Goal: Find specific page/section: Find specific page/section

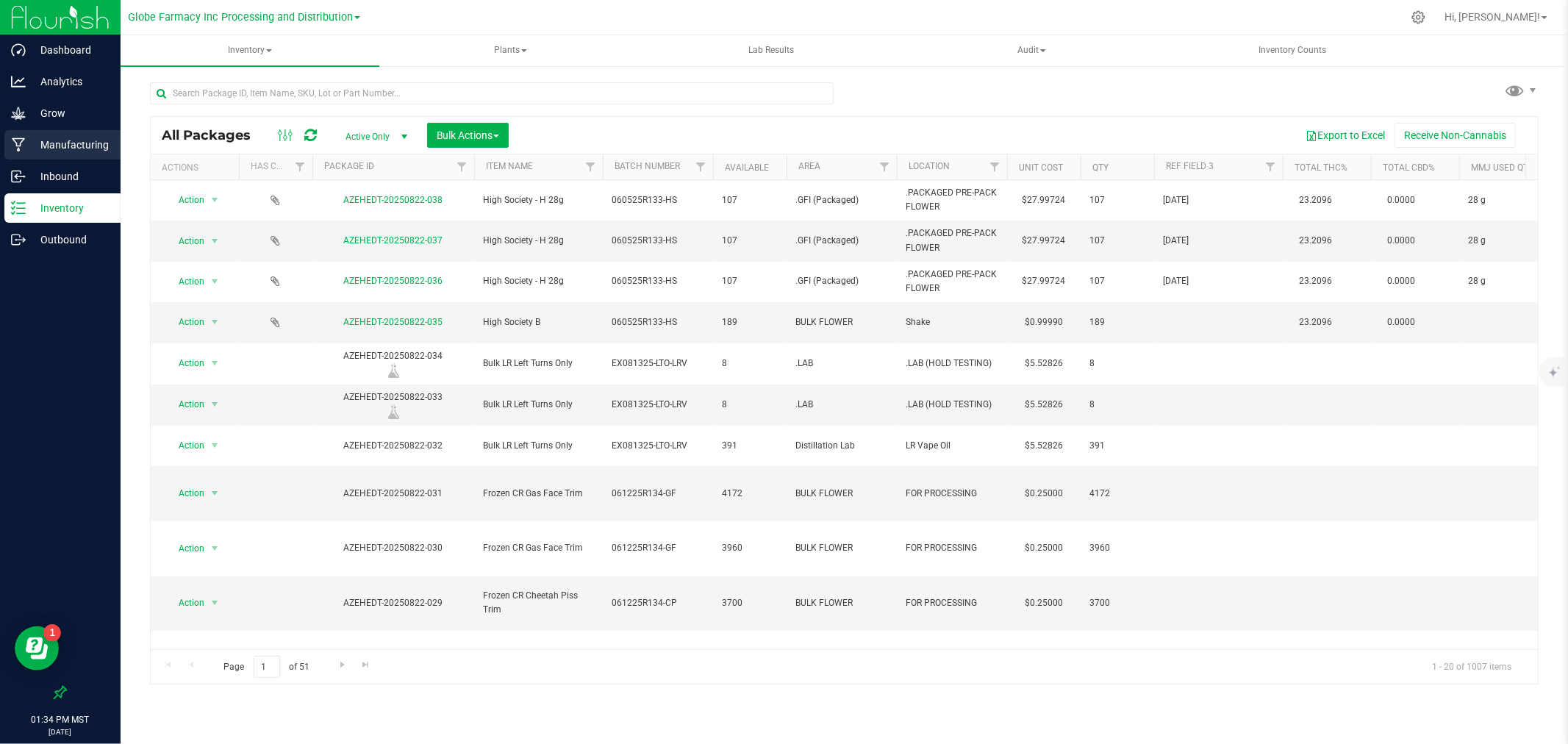
click at [74, 144] on p "Manufacturing" at bounding box center [70, 145] width 88 height 18
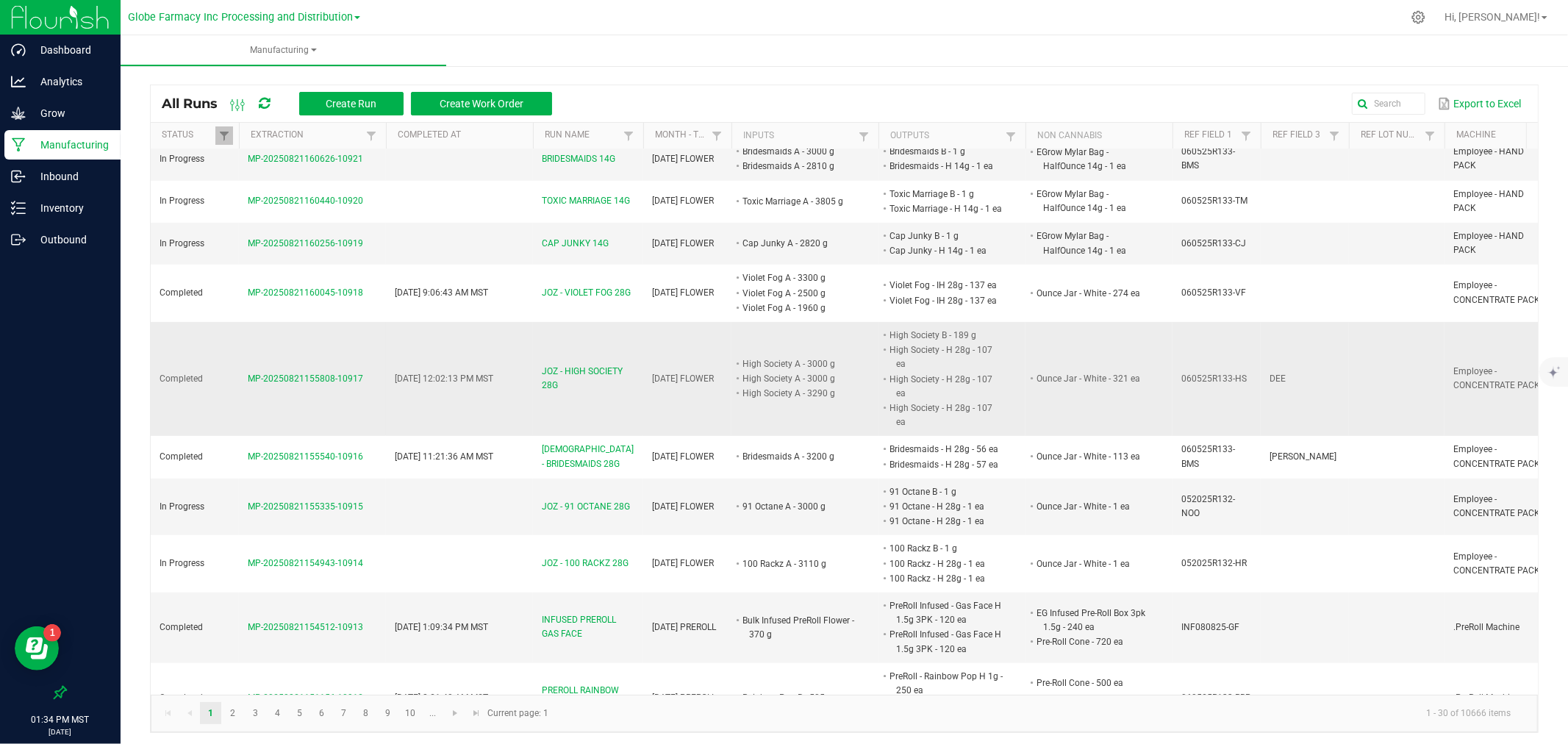
scroll to position [572, 0]
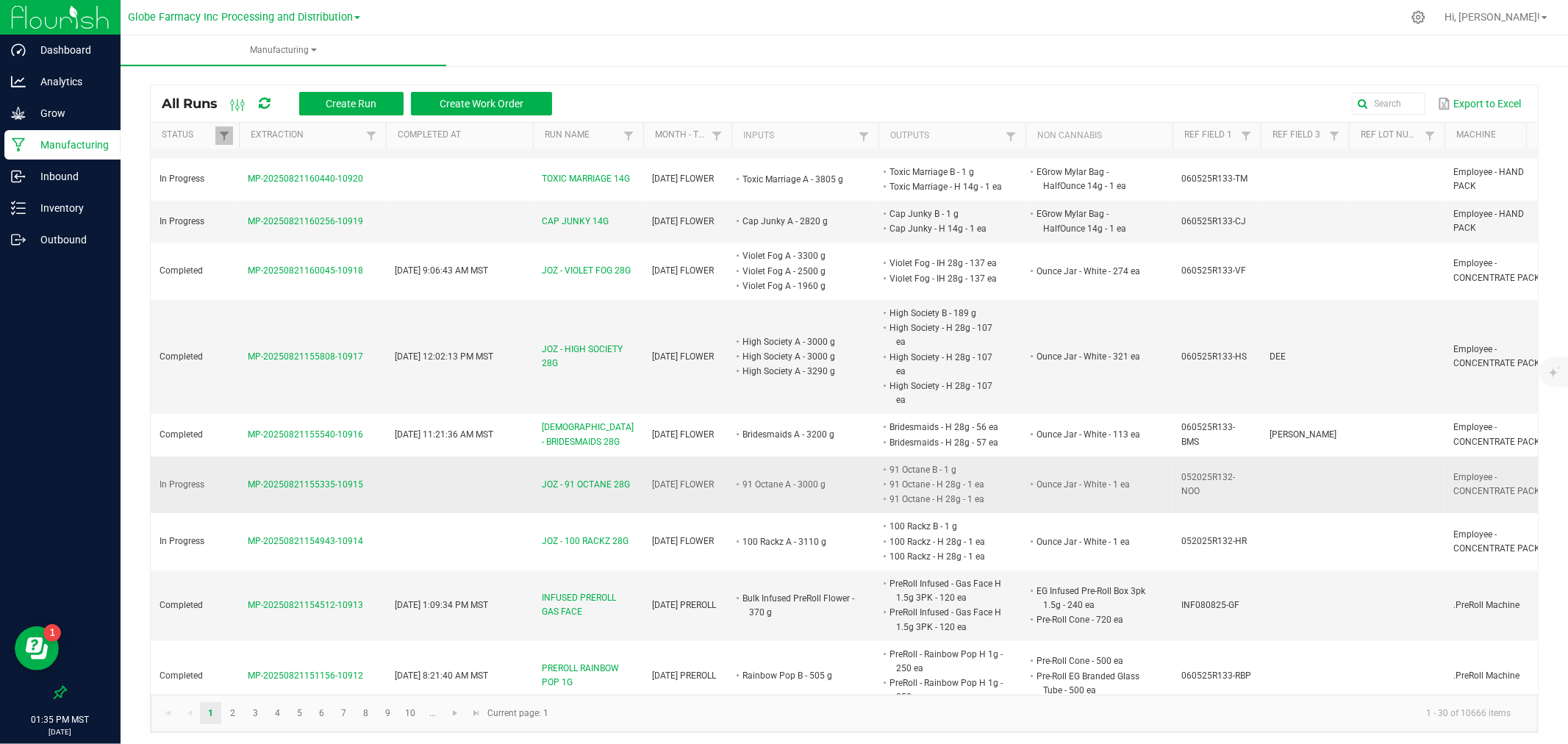
click at [1255, 457] on td "052025R132-NOO" at bounding box center [1216, 485] width 88 height 57
click at [1153, 457] on td "Ounce Jar - White - 1 ea" at bounding box center [1099, 485] width 147 height 57
click at [1223, 472] on span "052025R132-NOO" at bounding box center [1208, 484] width 54 height 25
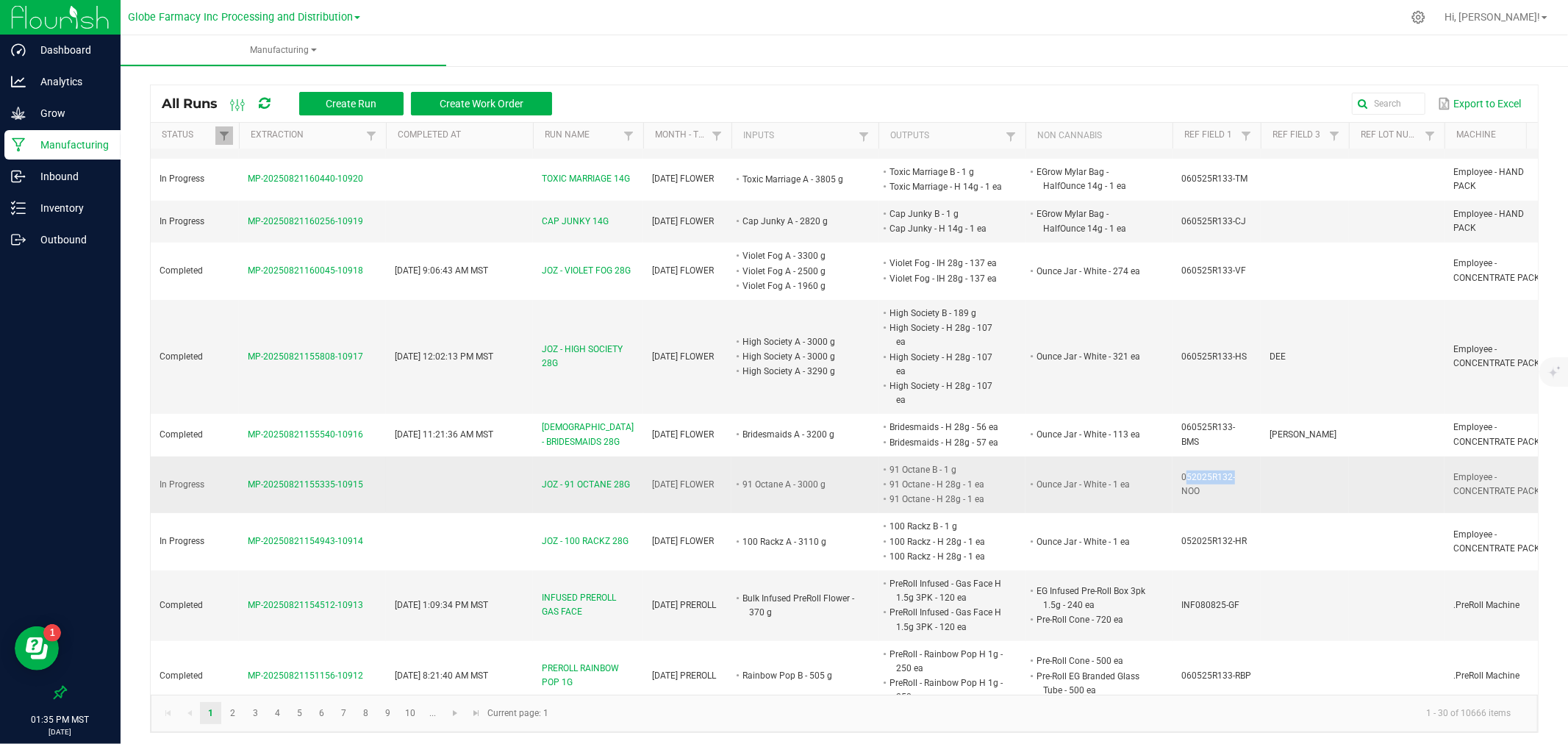
click at [1223, 472] on span "052025R132-NOO" at bounding box center [1208, 484] width 54 height 25
copy span "052025R132-NOO"
click at [1250, 336] on td "060525R133-HS" at bounding box center [1216, 357] width 88 height 114
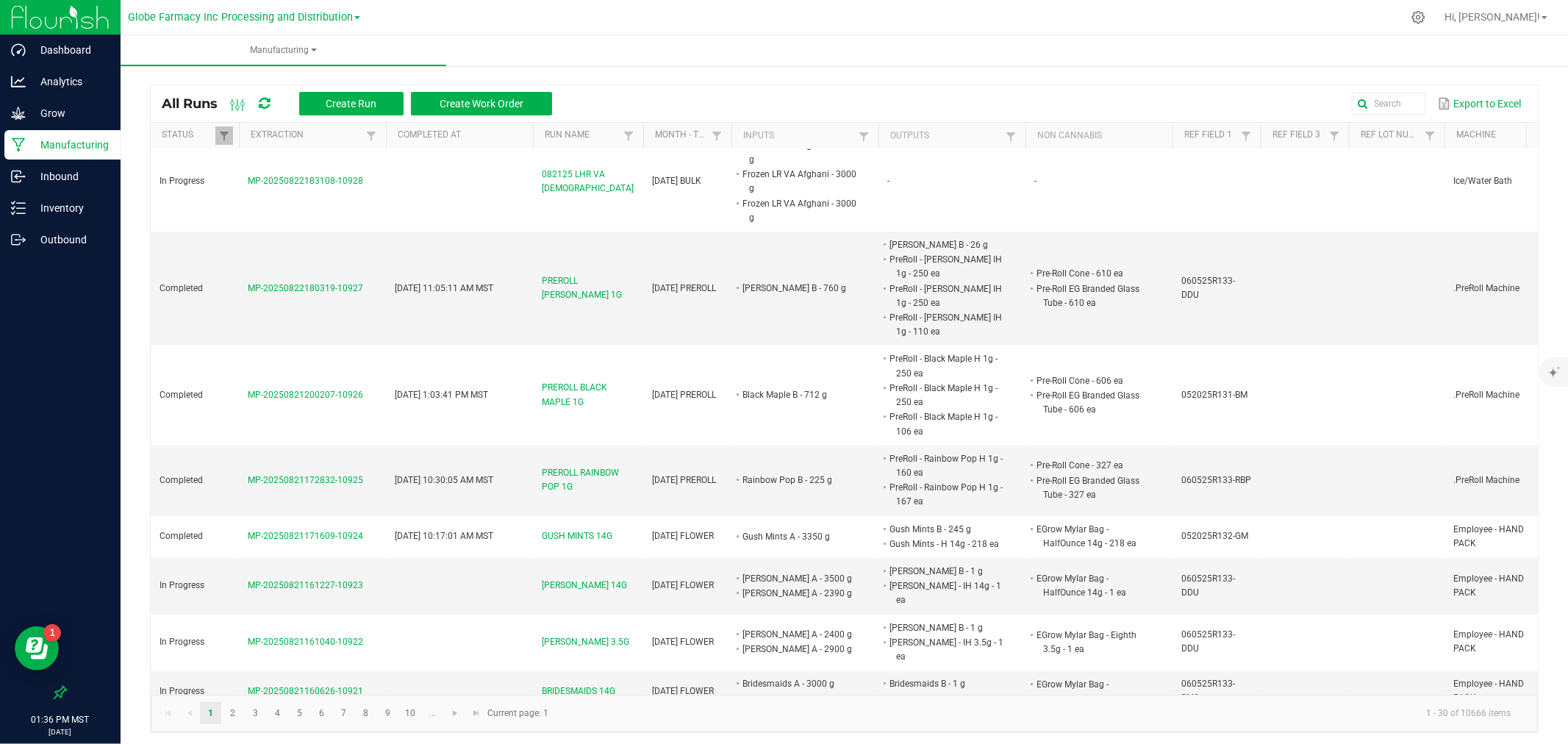
scroll to position [0, 0]
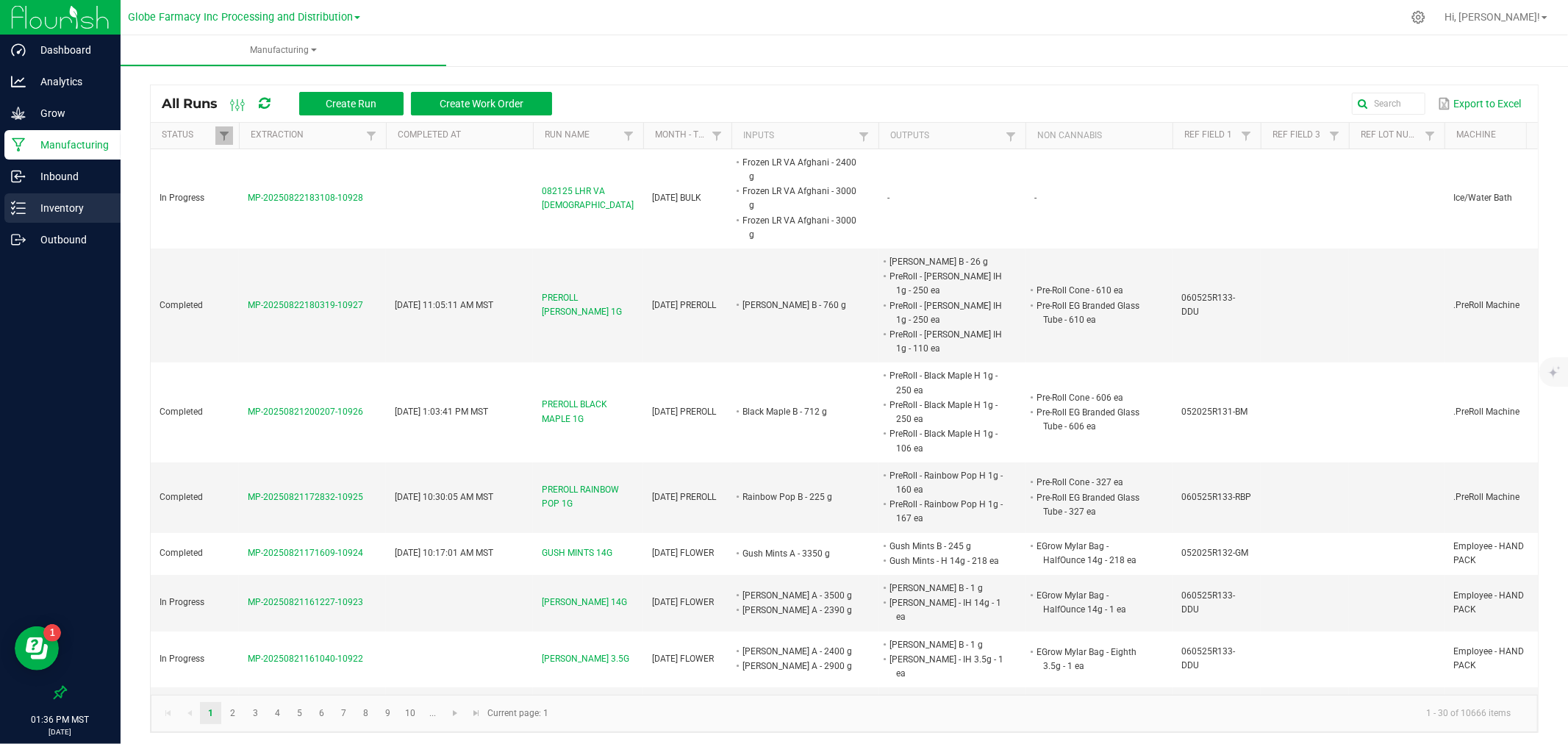
click at [87, 200] on p "Inventory" at bounding box center [70, 208] width 88 height 18
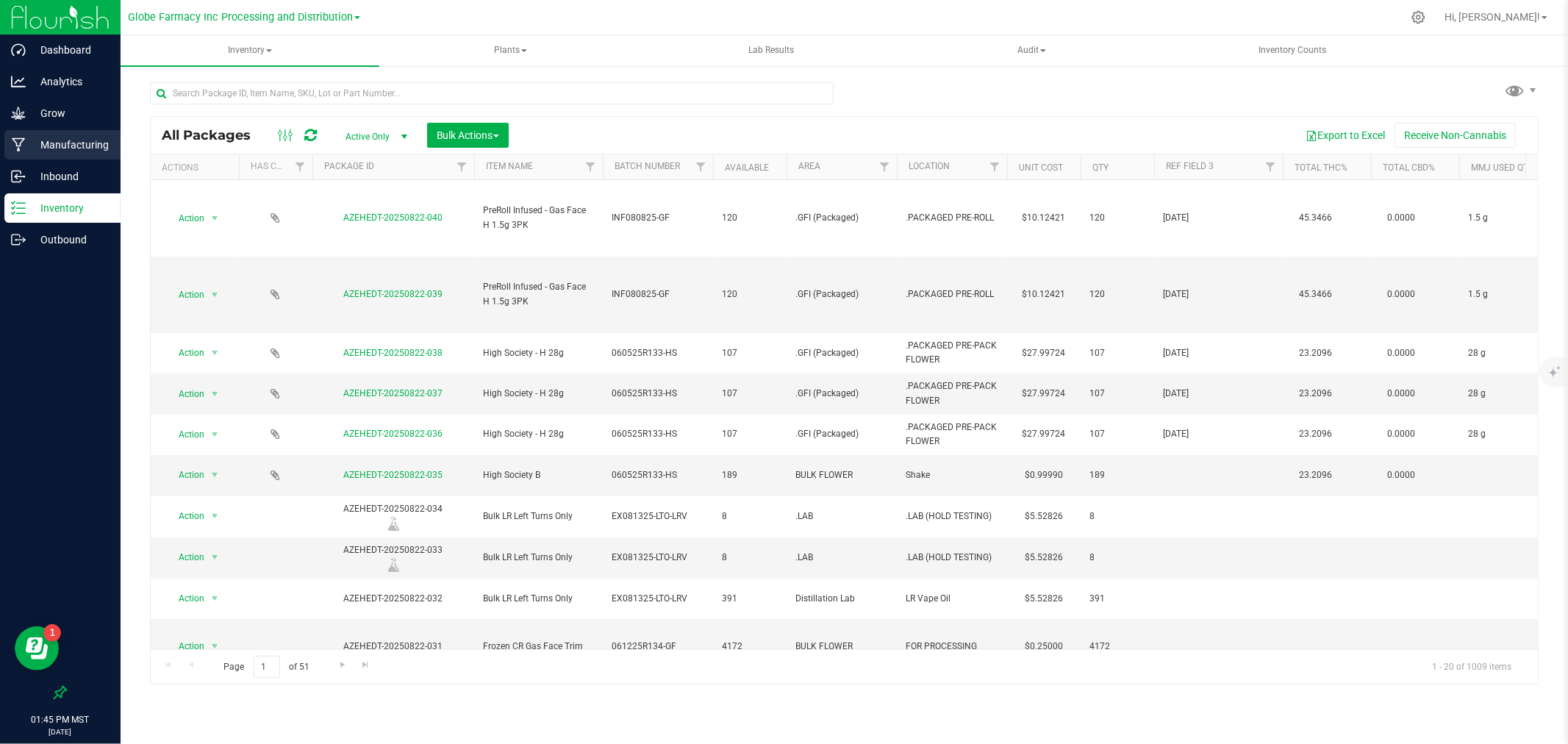
click at [97, 140] on p "Manufacturing" at bounding box center [70, 145] width 88 height 18
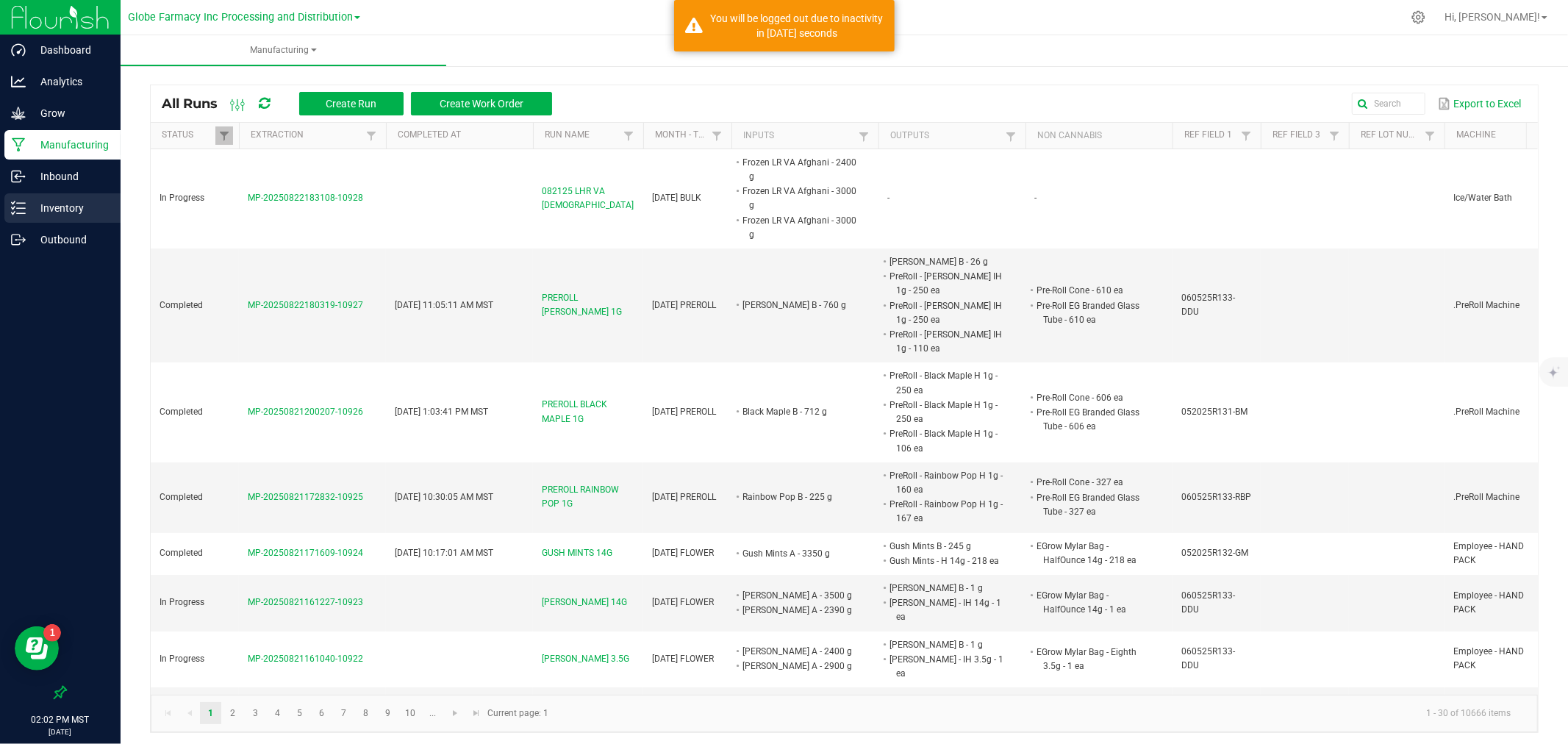
click at [26, 211] on p "Inventory" at bounding box center [70, 208] width 88 height 18
